Goal: Task Accomplishment & Management: Use online tool/utility

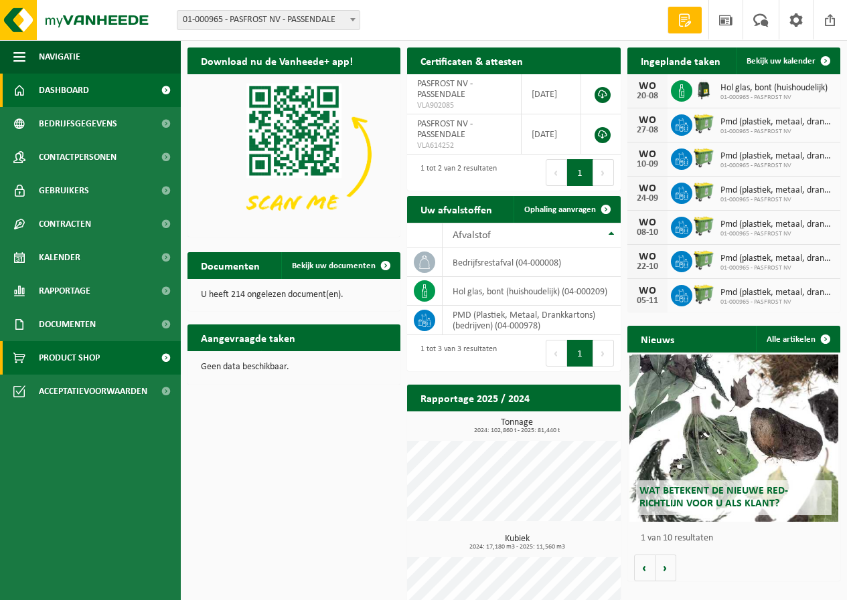
click at [92, 357] on span "Product Shop" at bounding box center [69, 357] width 61 height 33
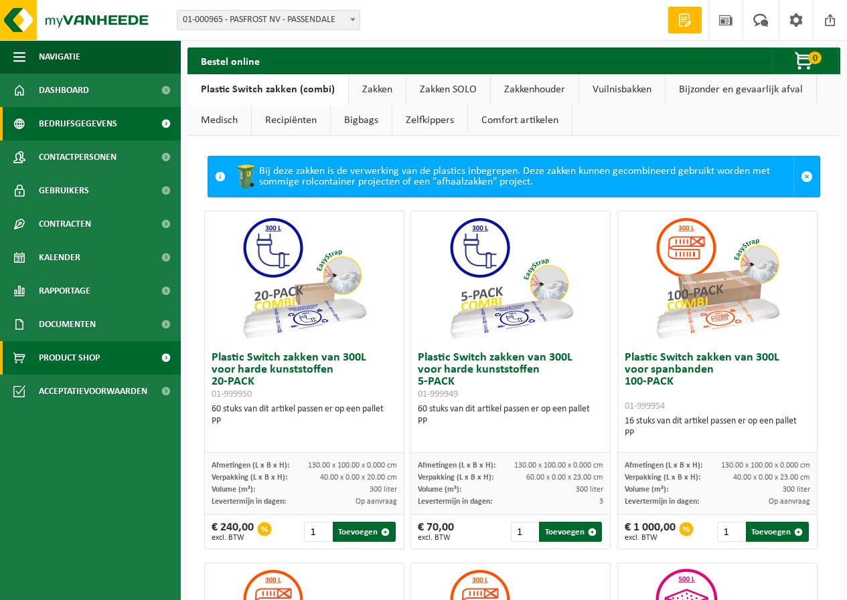
click at [85, 123] on span "Bedrijfsgegevens" at bounding box center [78, 123] width 78 height 33
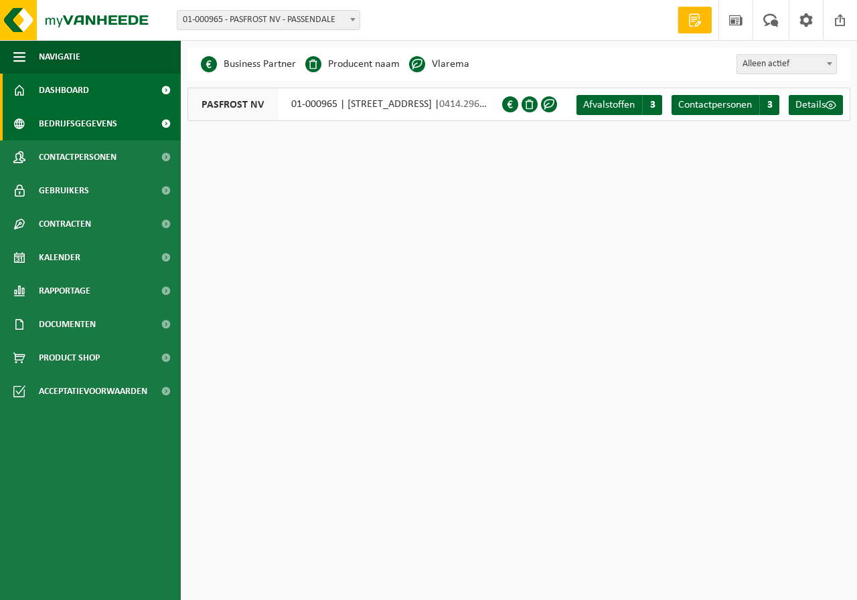
click at [81, 97] on span "Dashboard" at bounding box center [64, 90] width 50 height 33
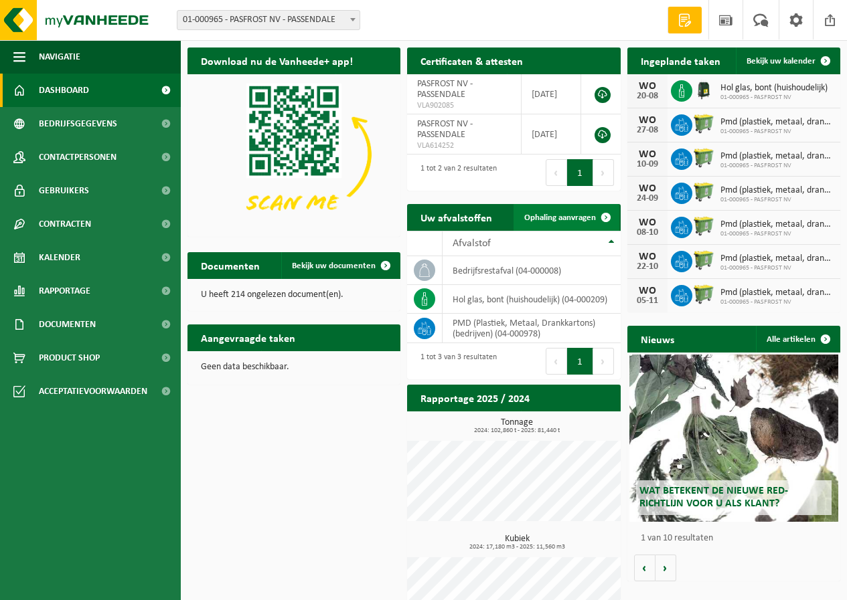
click at [570, 224] on link "Ophaling aanvragen" at bounding box center [566, 217] width 106 height 27
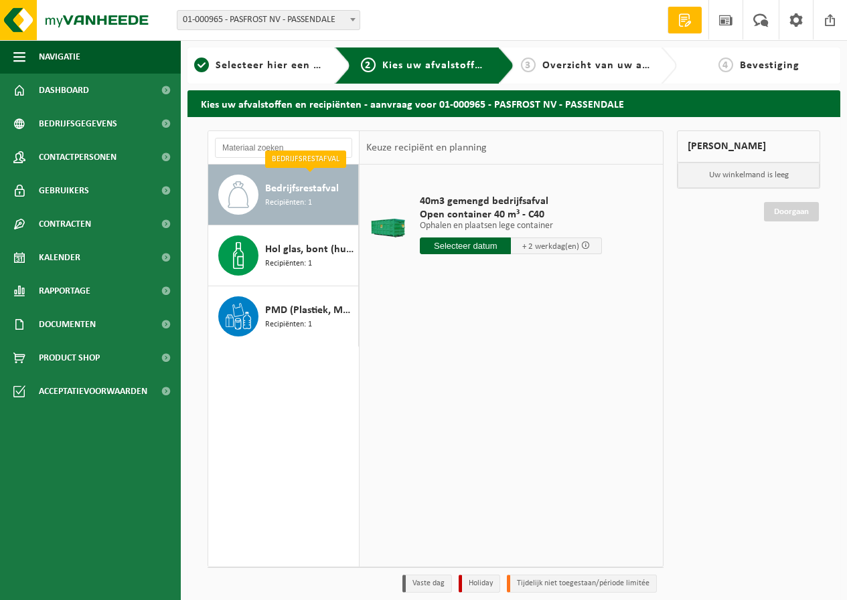
click at [282, 195] on span "Bedrijfsrestafval" at bounding box center [302, 189] width 74 height 16
click at [472, 248] on input "text" at bounding box center [465, 246] width 91 height 17
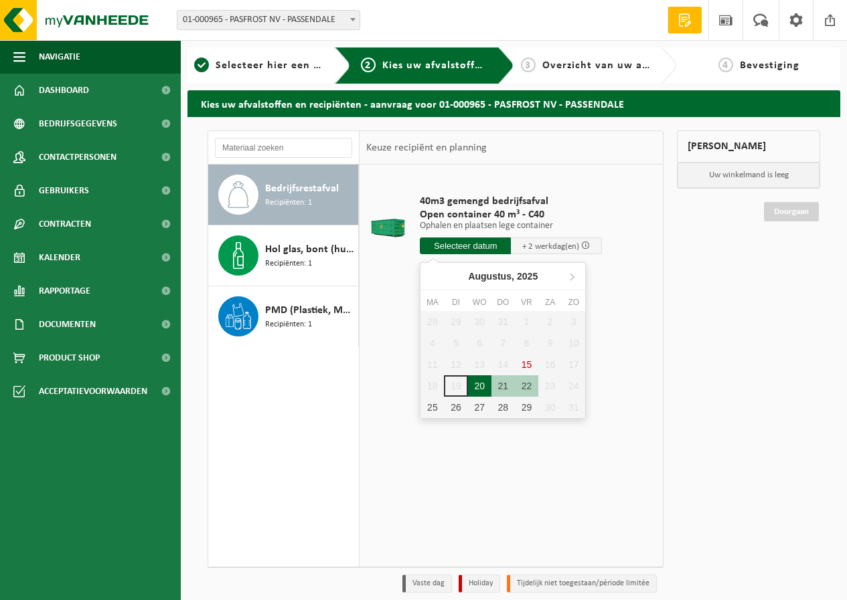
click at [485, 386] on div "20" at bounding box center [479, 385] width 23 height 21
type input "Van [DATE]"
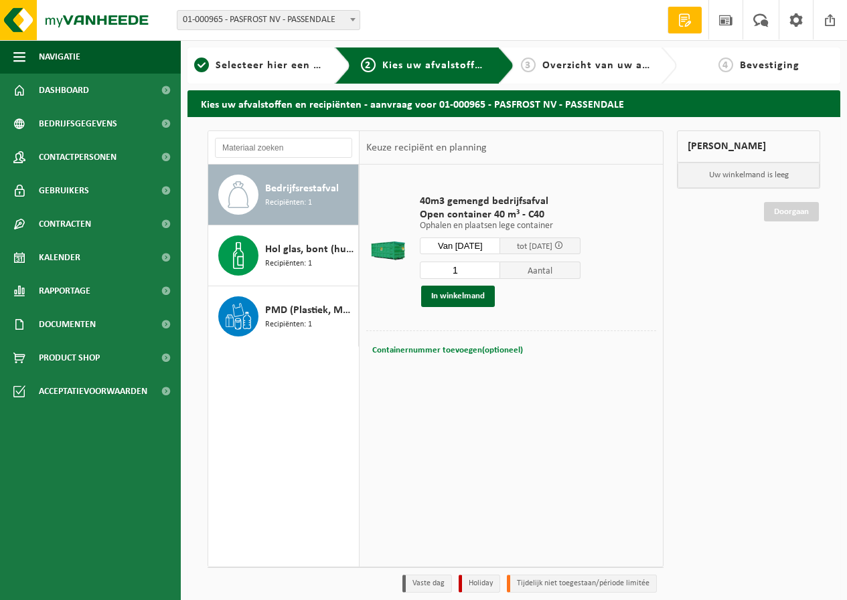
click at [467, 351] on span "Containernummer toevoegen(optioneel)" at bounding box center [447, 350] width 151 height 9
type input "C"
click at [513, 379] on td at bounding box center [511, 380] width 290 height 7
click at [424, 350] on input "20-49" at bounding box center [488, 350] width 138 height 18
click at [456, 383] on td at bounding box center [511, 380] width 290 height 7
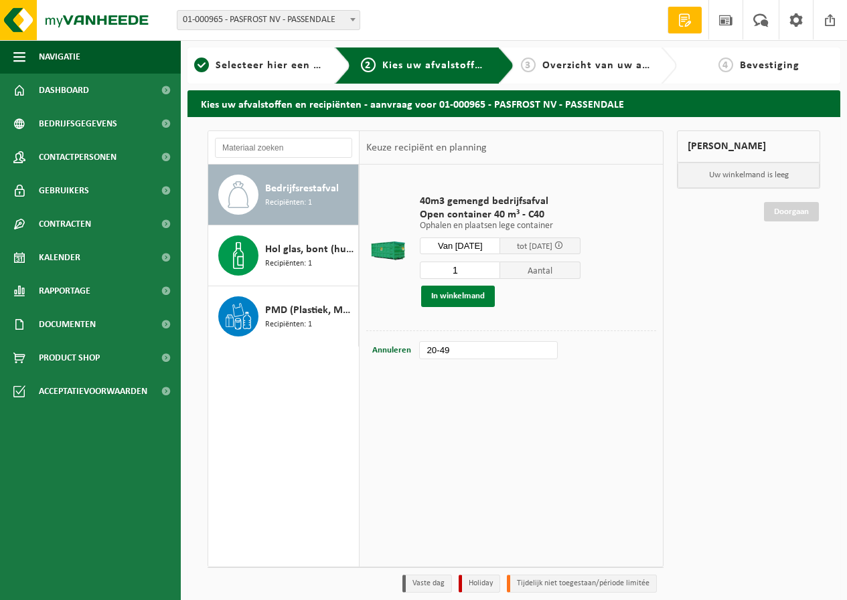
click at [466, 299] on button "In winkelmand" at bounding box center [458, 296] width 74 height 21
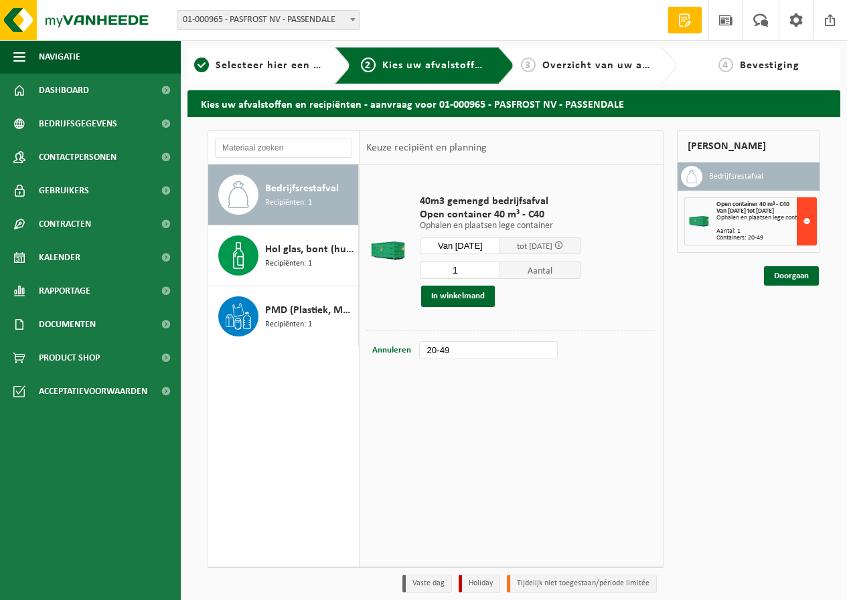
click at [808, 217] on button at bounding box center [806, 221] width 20 height 48
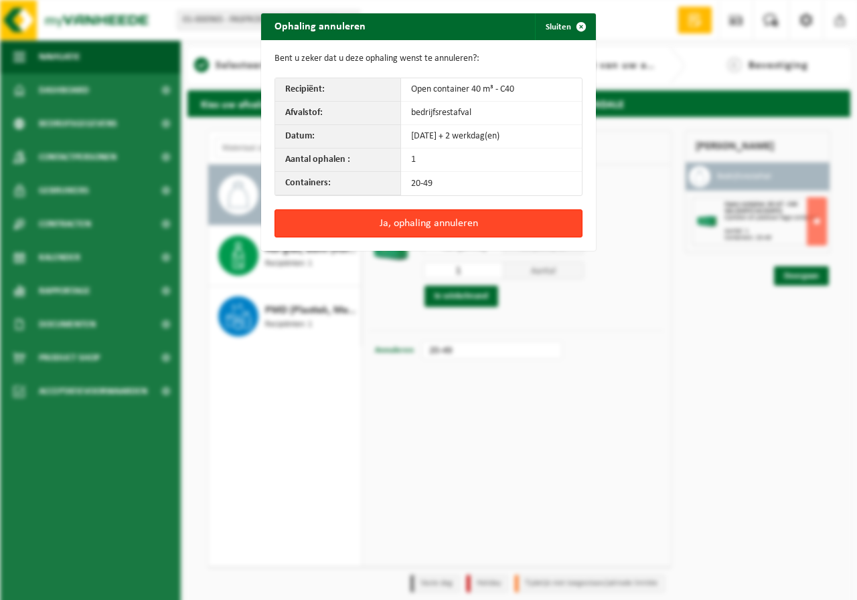
click at [434, 228] on button "Ja, ophaling annuleren" at bounding box center [428, 223] width 308 height 28
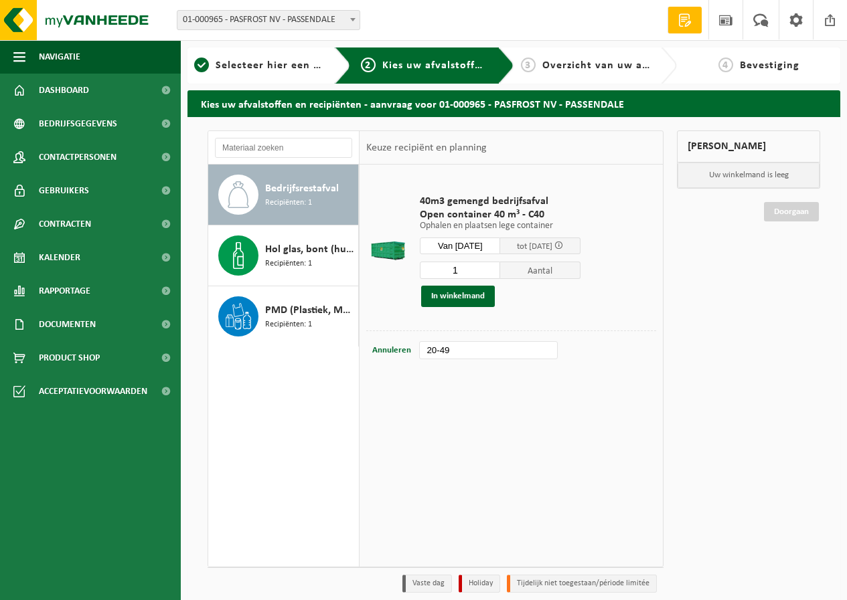
click at [428, 352] on input "20-49" at bounding box center [488, 350] width 138 height 18
type input "C20-49 - Ophaling kan pas vanaf 8u"
click at [466, 298] on button "In winkelmand" at bounding box center [458, 296] width 74 height 21
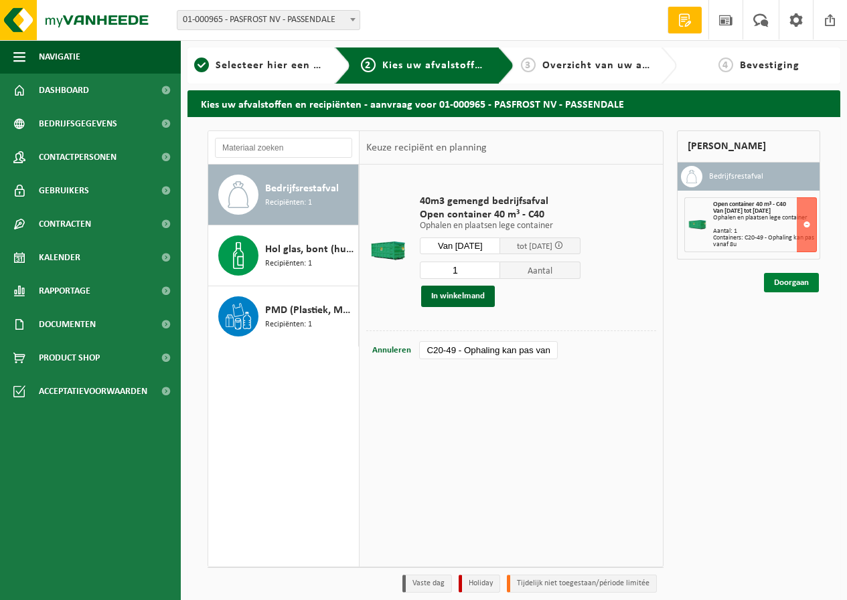
click at [786, 282] on link "Doorgaan" at bounding box center [791, 282] width 55 height 19
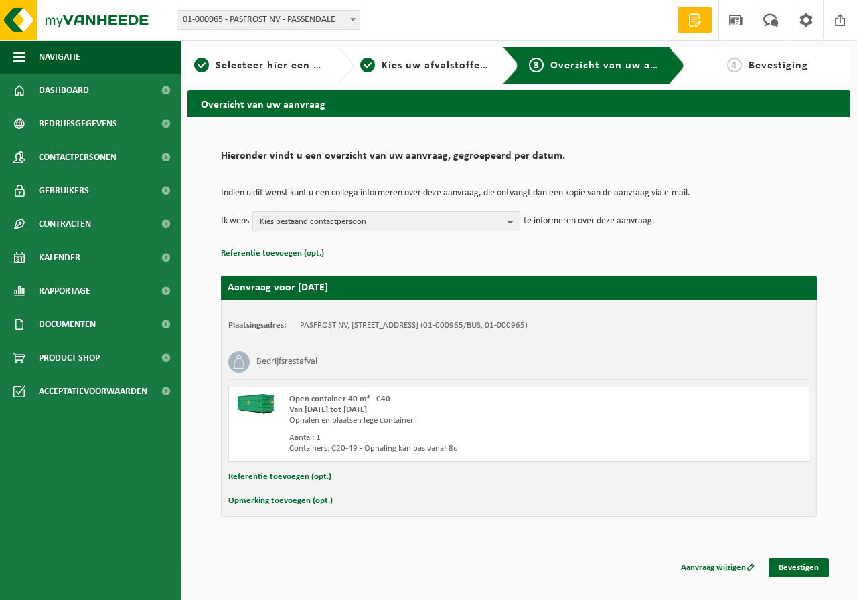
click at [505, 221] on button "Kies bestaand contactpersoon" at bounding box center [386, 221] width 268 height 20
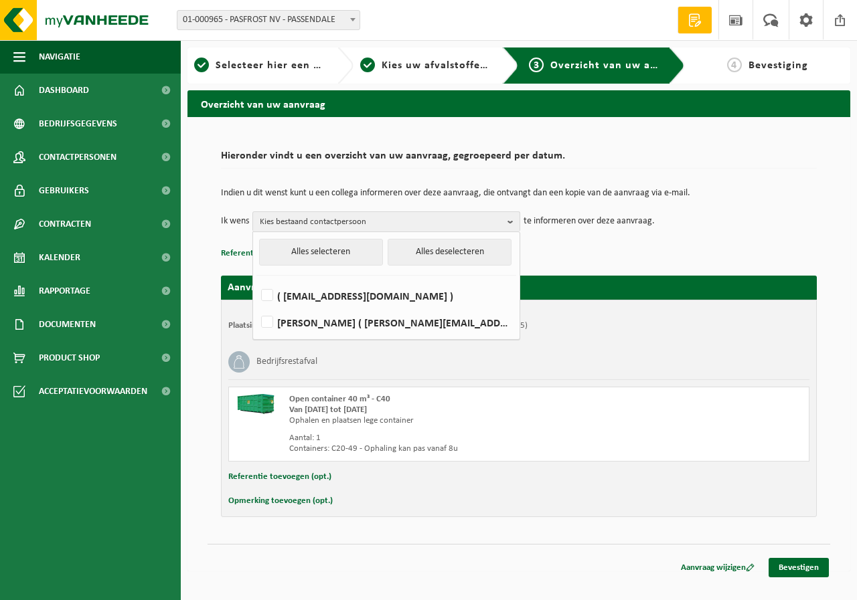
click at [474, 192] on p "Indien u dit wenst kunt u een collega informeren over deze aanvraag, die ontvan…" at bounding box center [519, 193] width 596 height 9
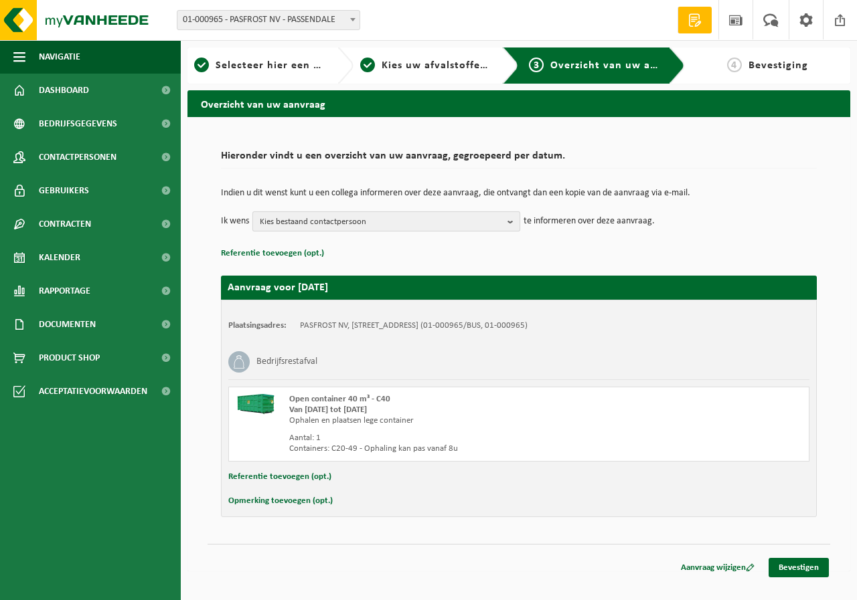
click at [506, 220] on button "Kies bestaand contactpersoon" at bounding box center [386, 221] width 268 height 20
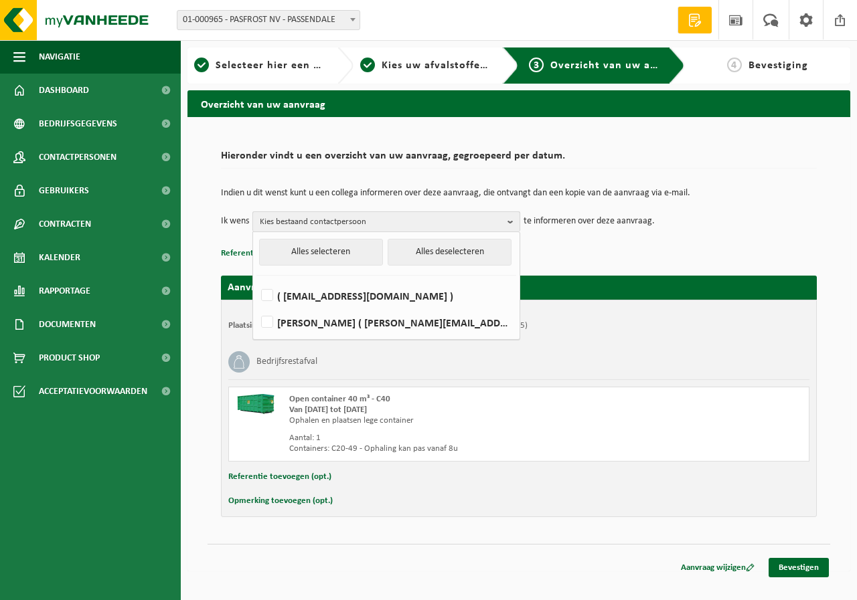
click at [506, 220] on button "Kies bestaand contactpersoon" at bounding box center [386, 221] width 268 height 20
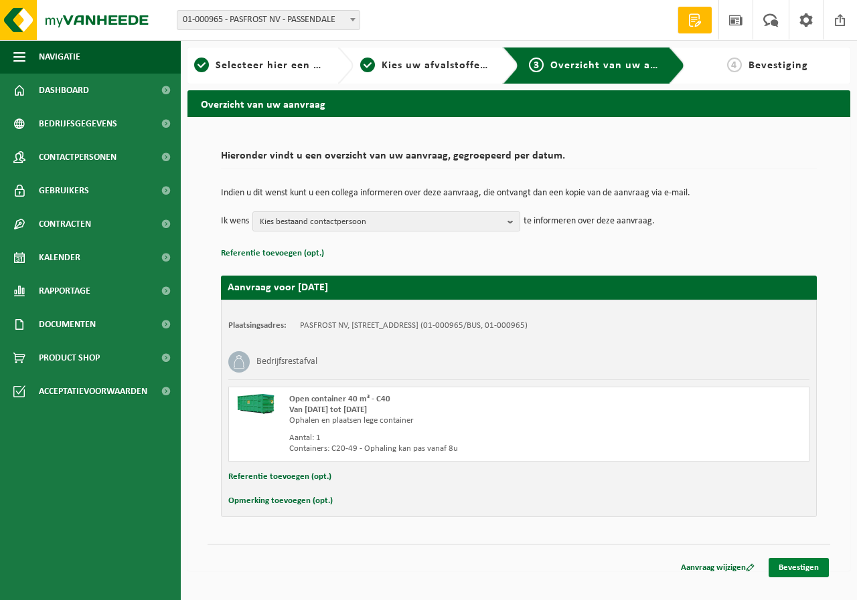
click at [785, 571] on link "Bevestigen" at bounding box center [798, 567] width 60 height 19
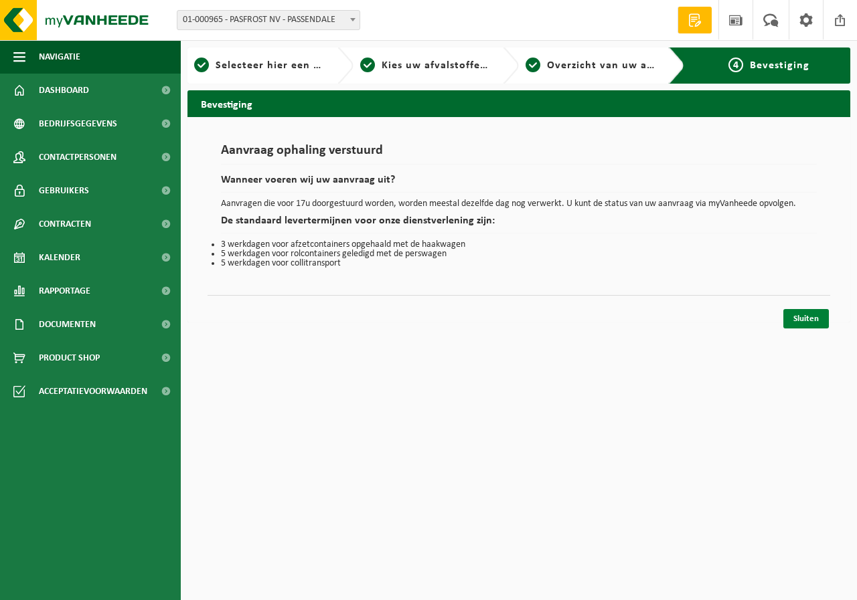
click at [794, 323] on link "Sluiten" at bounding box center [806, 318] width 46 height 19
